Goal: Transaction & Acquisition: Purchase product/service

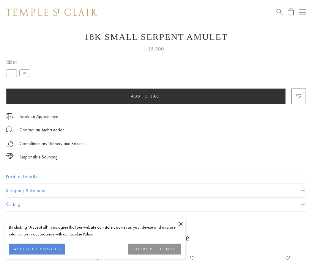
scroll to position [24, 0]
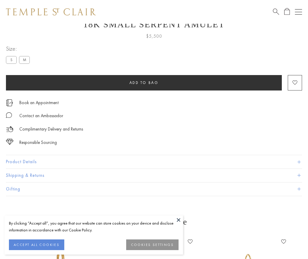
click at [144, 83] on span "Add to bag" at bounding box center [143, 82] width 29 height 5
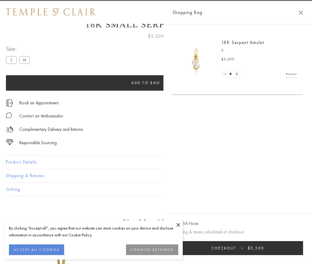
click at [236, 248] on span "Checkout" at bounding box center [224, 248] width 25 height 5
